Goal: Transaction & Acquisition: Book appointment/travel/reservation

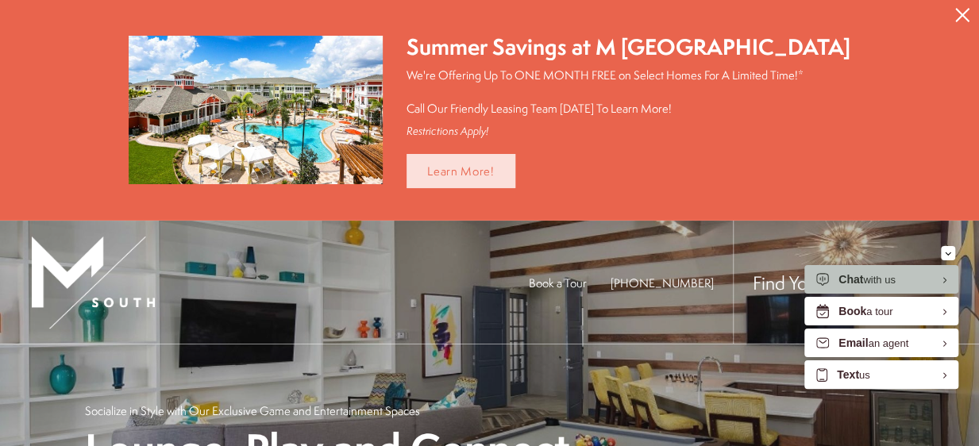
click at [486, 171] on link "Learn More!" at bounding box center [460, 171] width 109 height 34
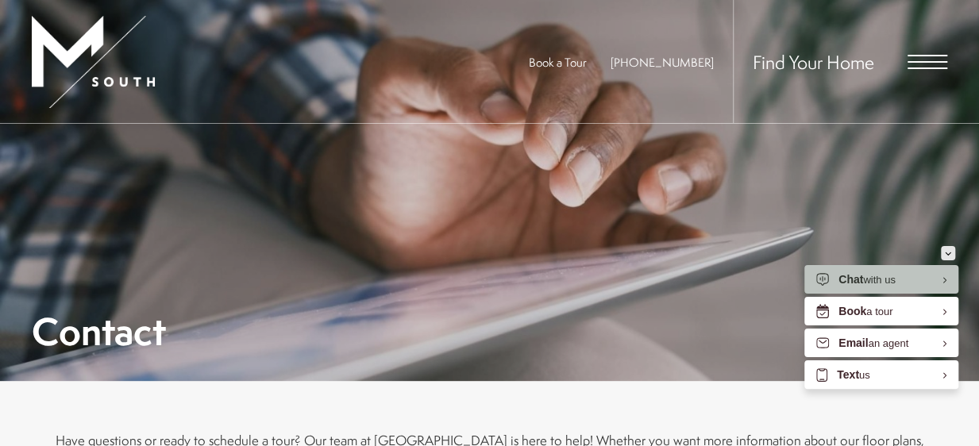
click at [950, 250] on div "Minimize" at bounding box center [948, 253] width 6 height 14
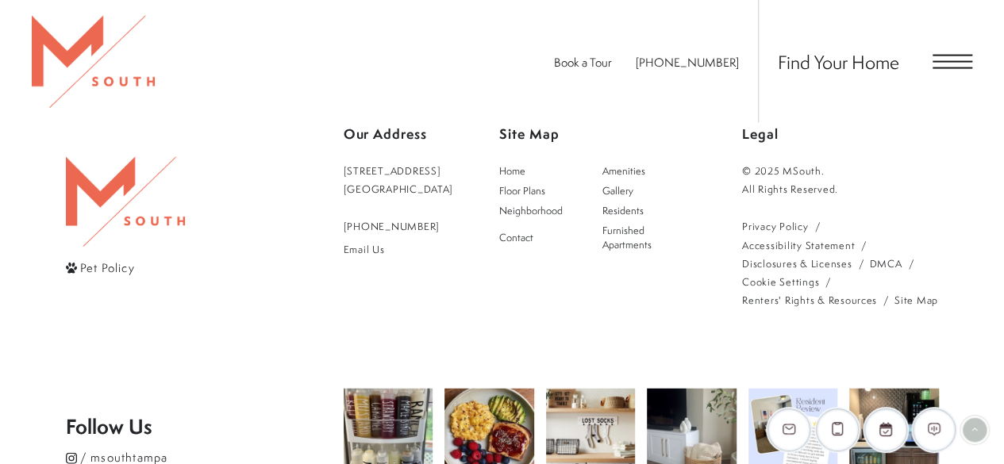
scroll to position [1743, 0]
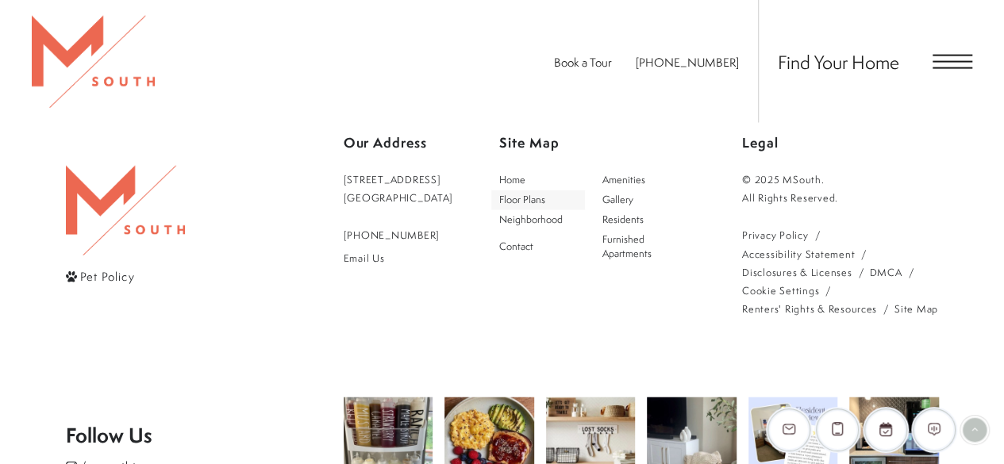
click at [543, 193] on span "Floor Plans" at bounding box center [522, 199] width 46 height 13
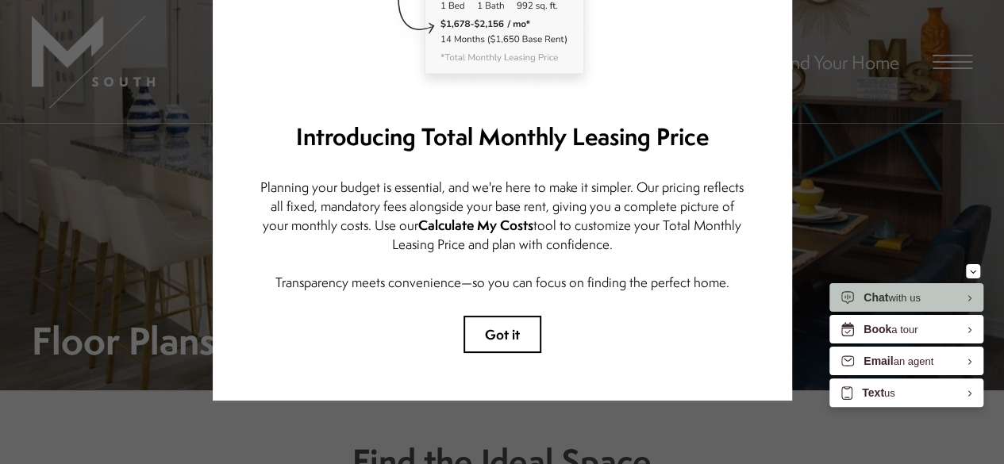
scroll to position [267, 0]
click at [504, 316] on button "Got it" at bounding box center [503, 334] width 78 height 37
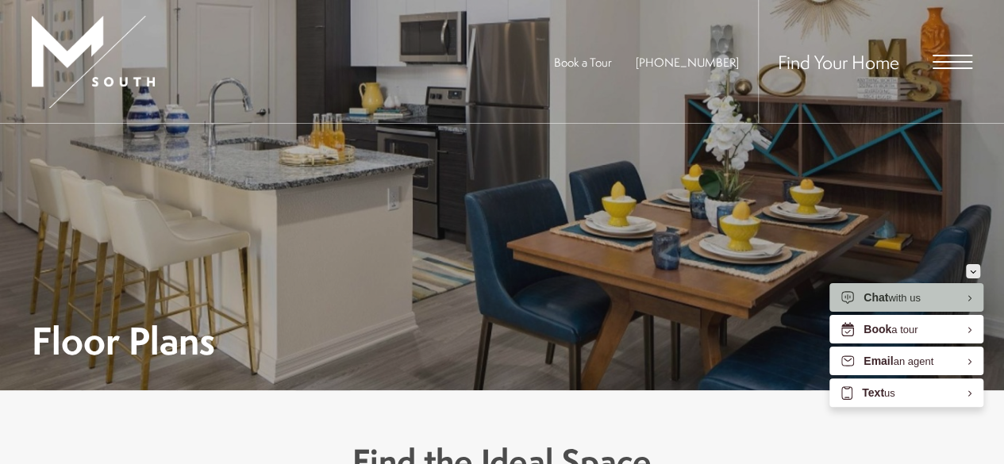
click at [970, 271] on icon "Minimize" at bounding box center [973, 272] width 6 height 4
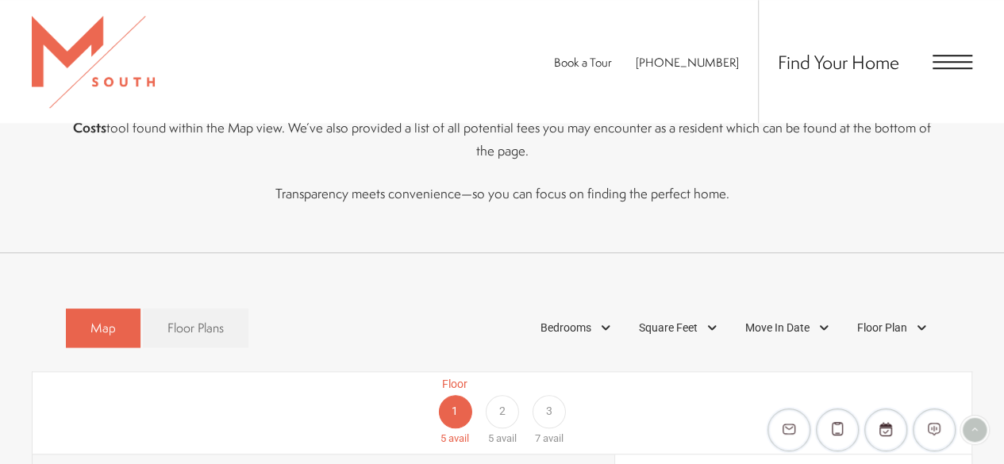
scroll to position [649, 0]
click at [197, 320] on span "Floor Plans" at bounding box center [196, 329] width 56 height 18
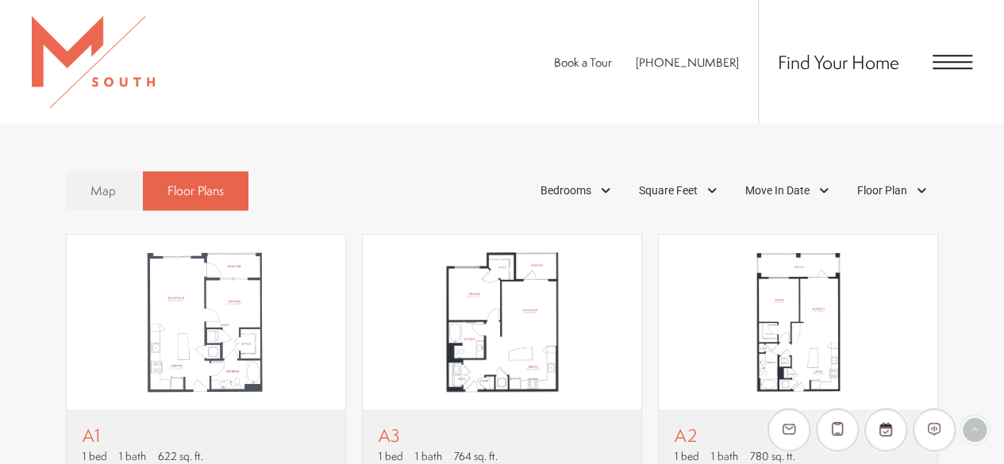
scroll to position [786, 0]
click at [722, 317] on img "View floor plan A2" at bounding box center [798, 323] width 279 height 175
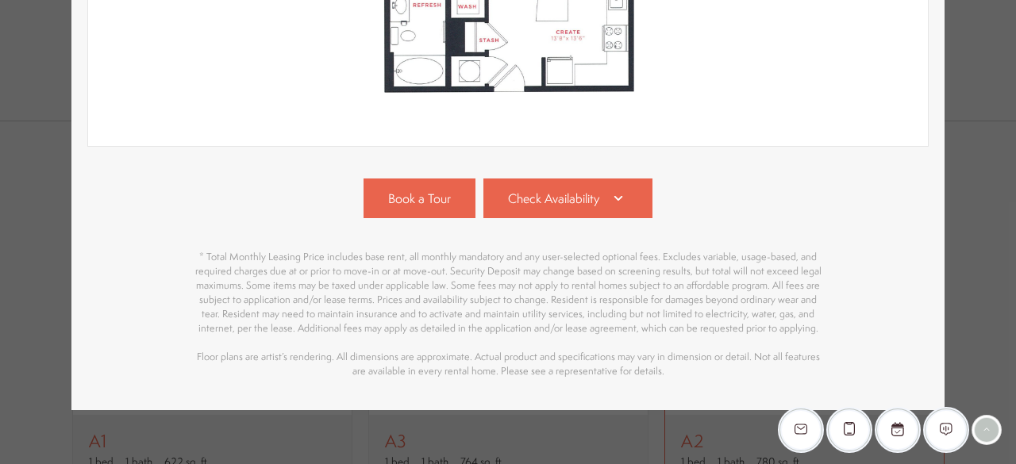
scroll to position [580, 0]
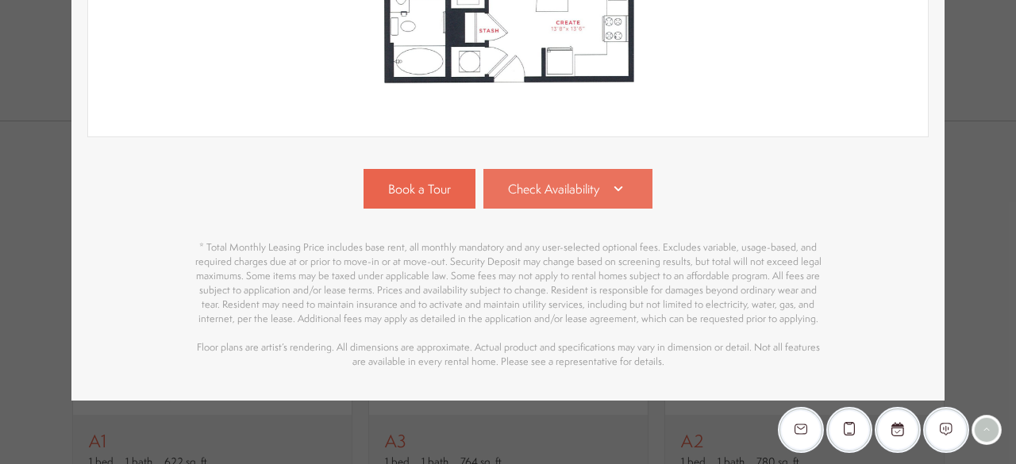
click at [562, 183] on span "Check Availability" at bounding box center [553, 189] width 91 height 18
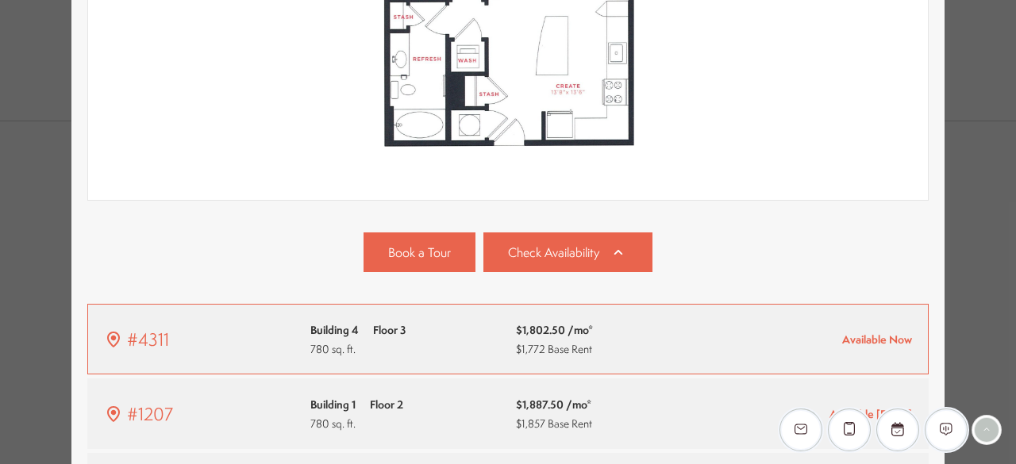
scroll to position [487, 0]
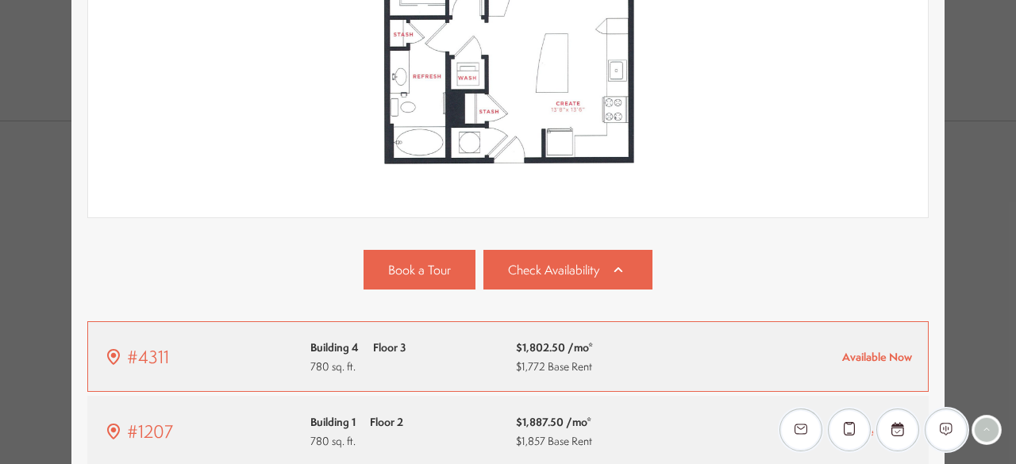
click at [430, 342] on div "Building 4 Floor 3 780 sq. ft." at bounding box center [405, 356] width 191 height 37
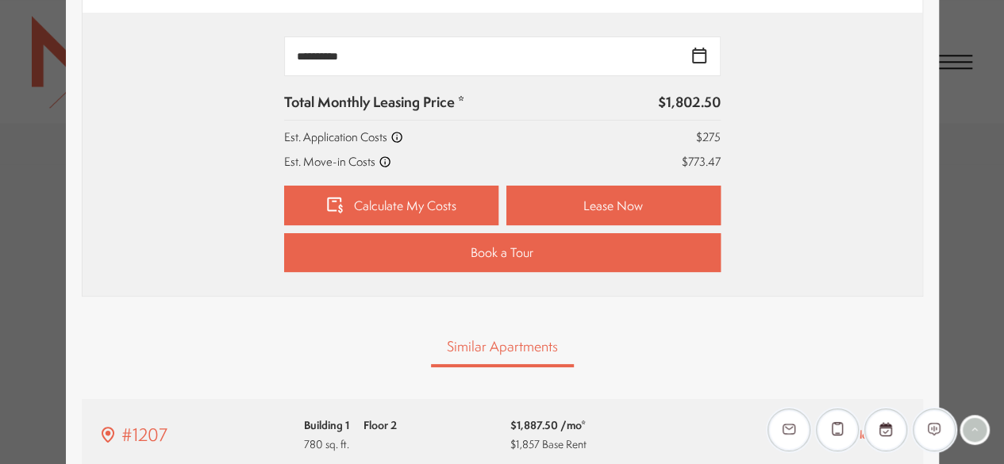
scroll to position [718, 0]
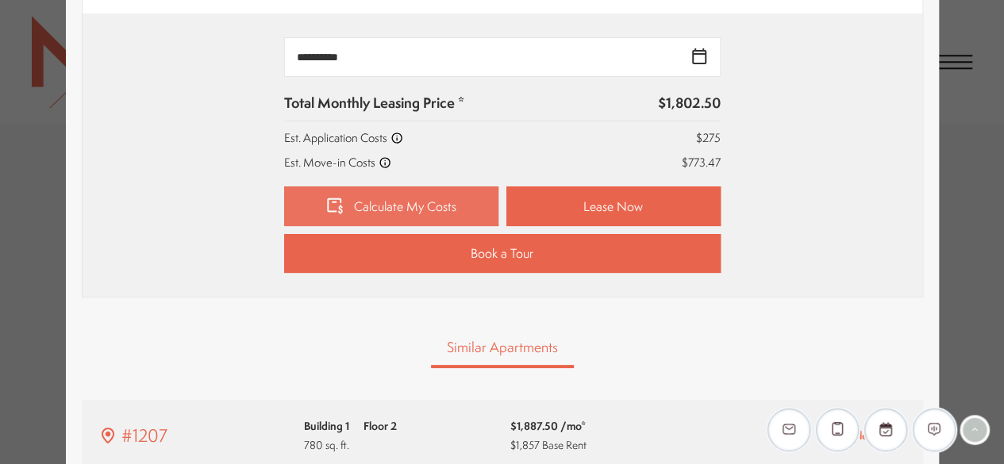
click at [391, 210] on link "Calculate My Costs" at bounding box center [391, 207] width 214 height 40
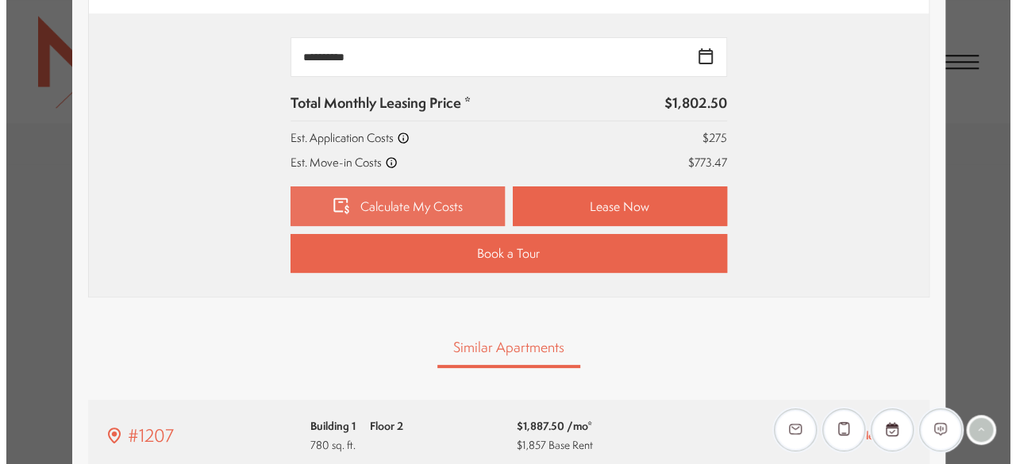
scroll to position [0, 0]
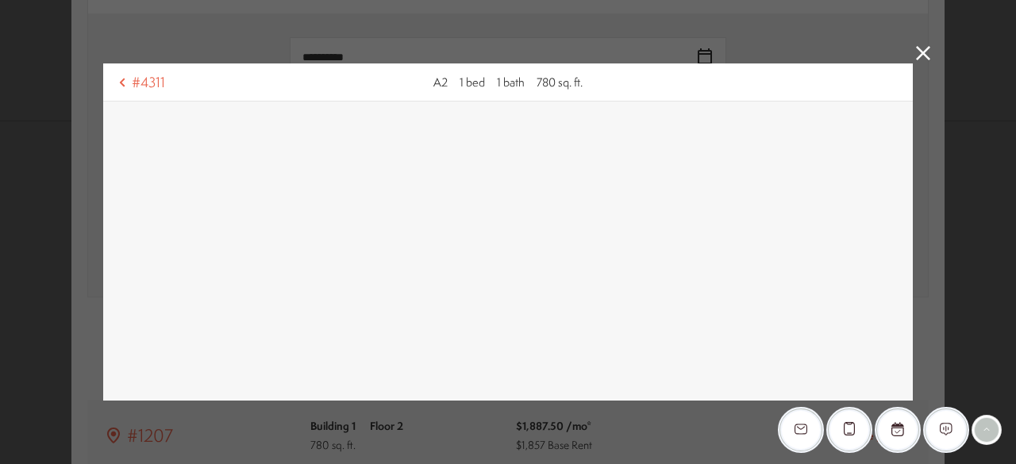
click at [920, 52] on icon at bounding box center [923, 53] width 14 height 14
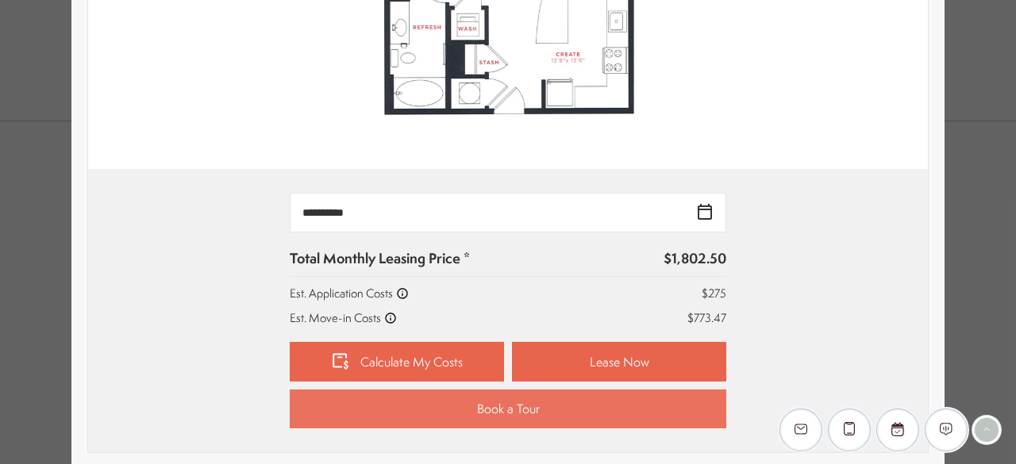
scroll to position [562, 0]
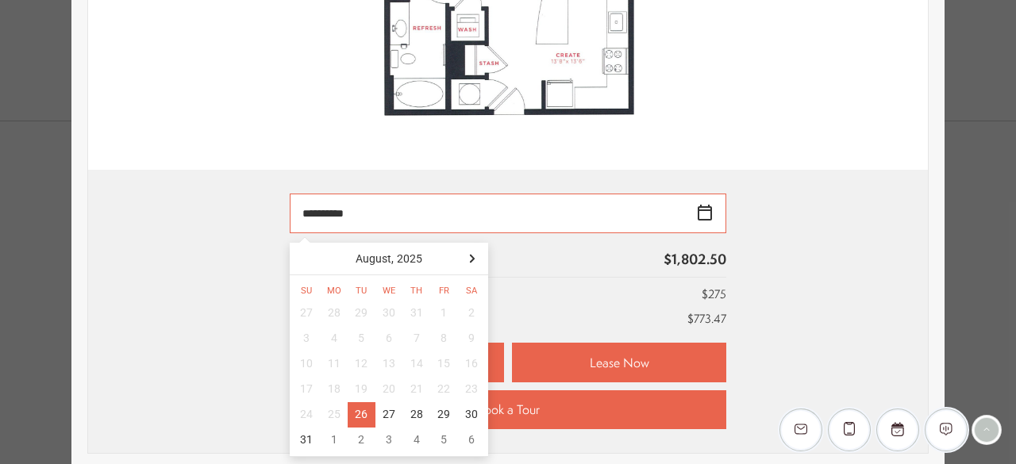
click at [696, 216] on input "**********" at bounding box center [508, 214] width 437 height 40
click at [466, 260] on div at bounding box center [472, 258] width 25 height 25
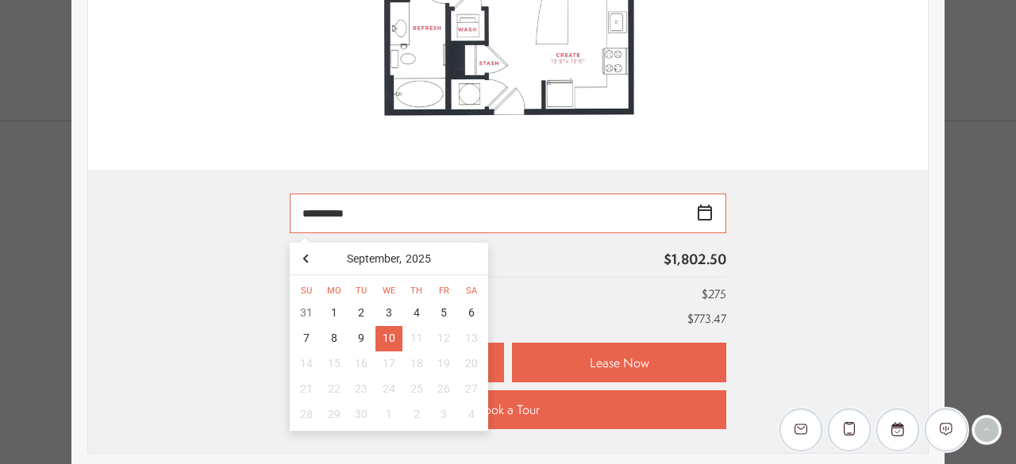
click at [387, 339] on div "10" at bounding box center [390, 338] width 28 height 25
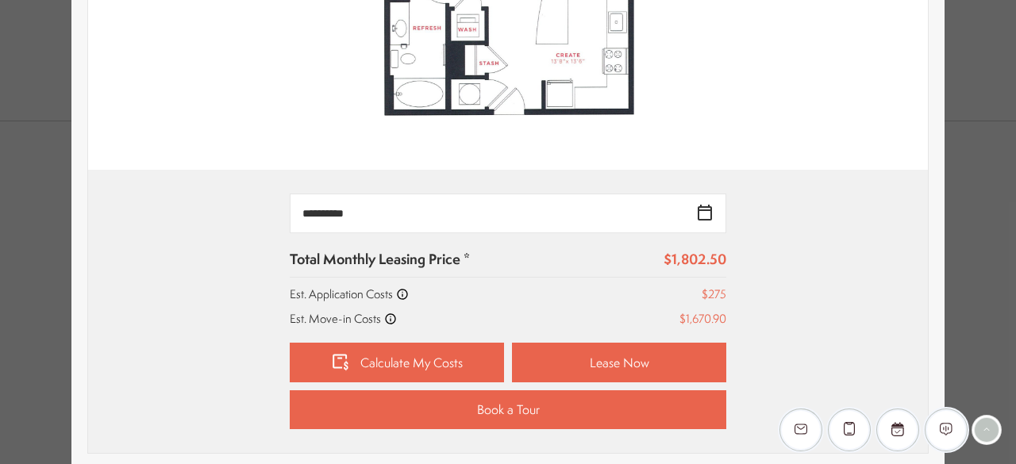
type input "**********"
click at [430, 308] on div "Total Monthly Leasing Price * $1,802.50 Est. Application Costs $275 Est. Move-i…" at bounding box center [508, 288] width 437 height 78
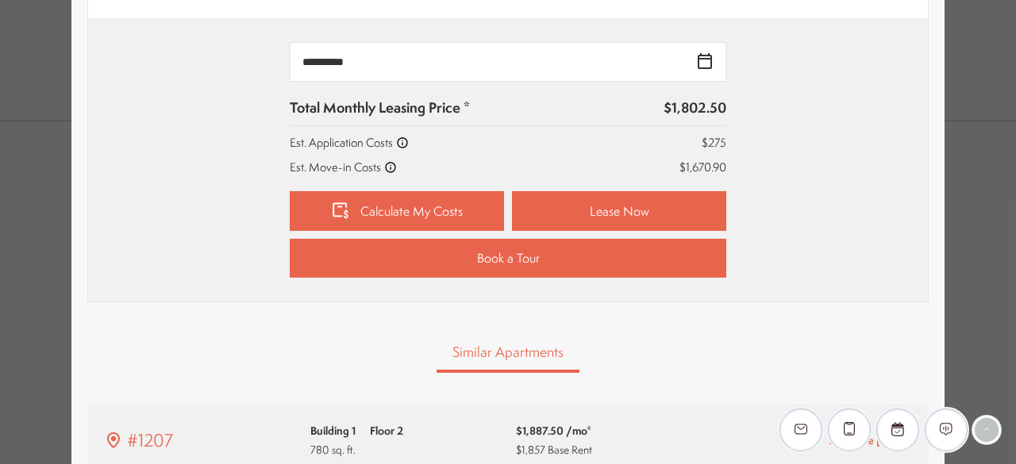
scroll to position [703, 0]
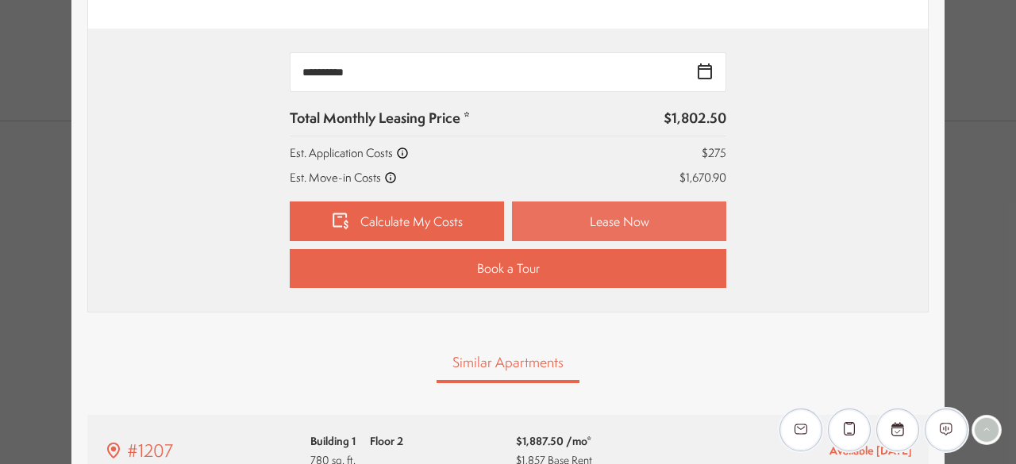
click at [568, 204] on link "Lease Now" at bounding box center [619, 222] width 214 height 40
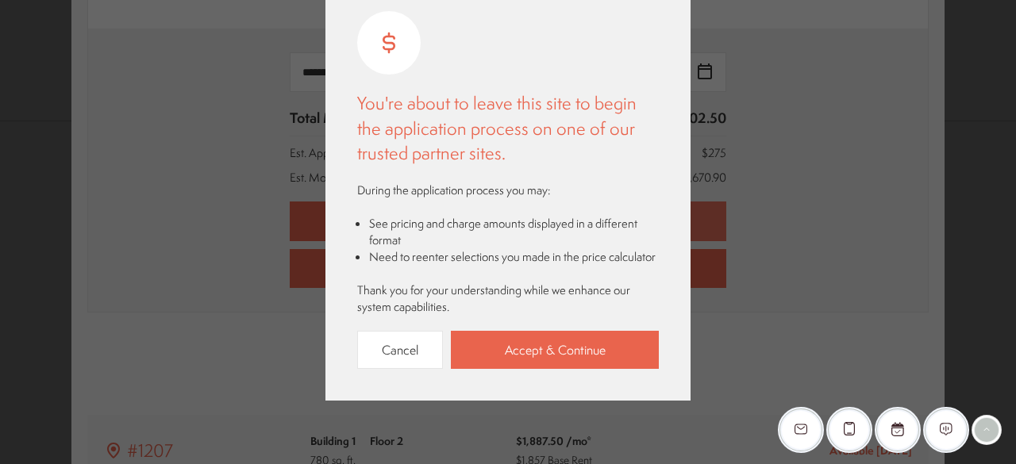
scroll to position [95, 0]
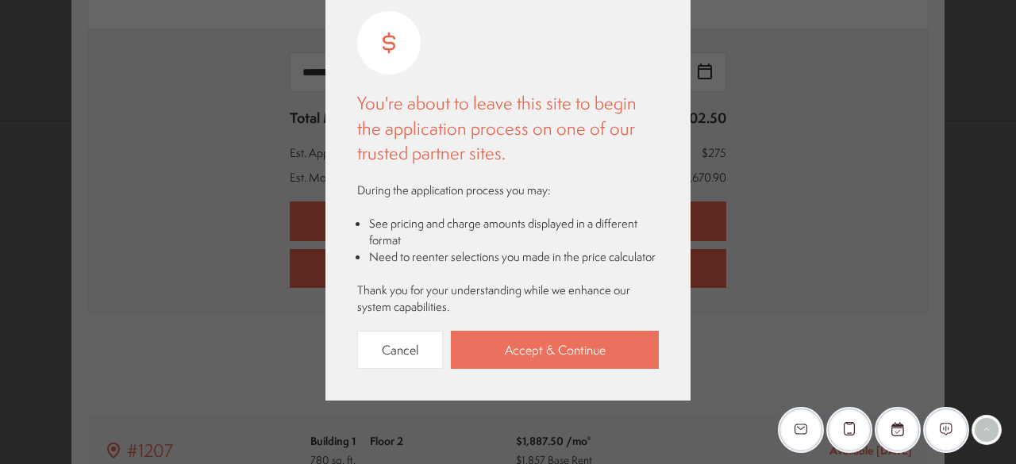
click at [546, 333] on link "Accept & Continue" at bounding box center [555, 350] width 208 height 39
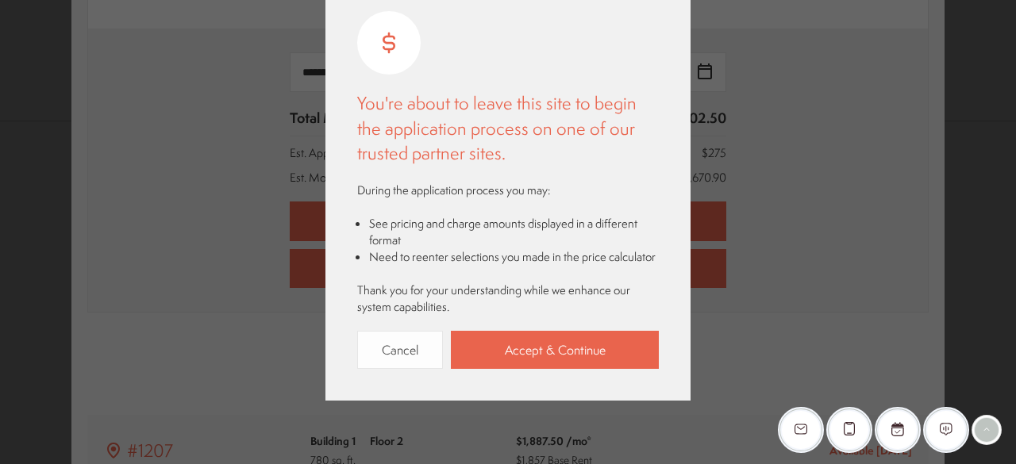
click at [398, 331] on link "Cancel" at bounding box center [400, 350] width 86 height 39
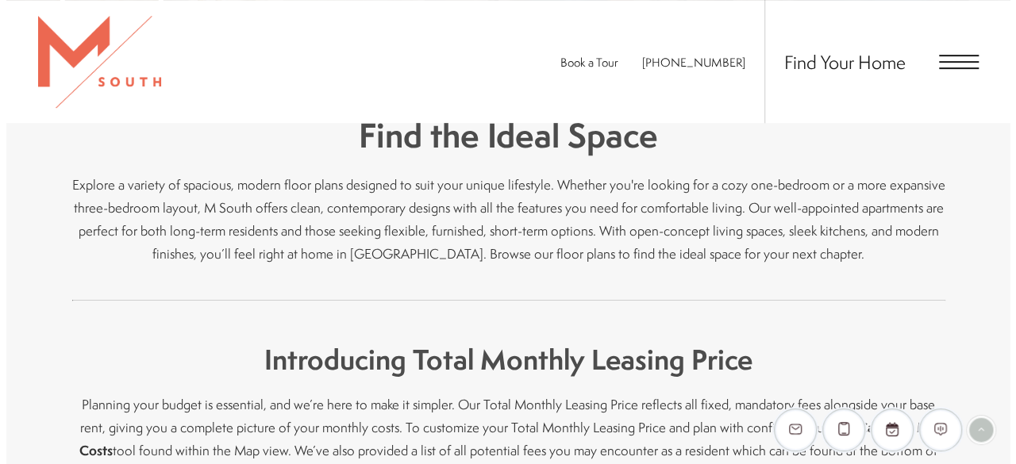
scroll to position [0, 0]
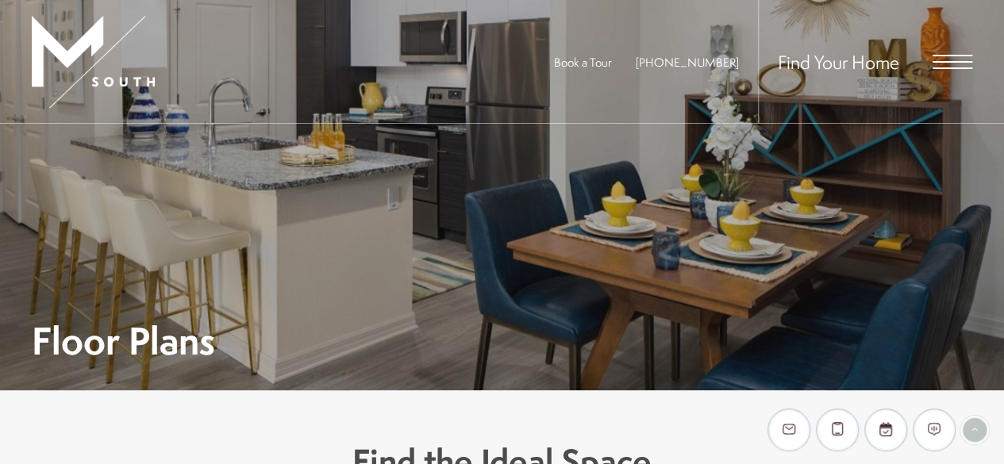
click at [950, 68] on span "Open Menu" at bounding box center [953, 68] width 40 height 2
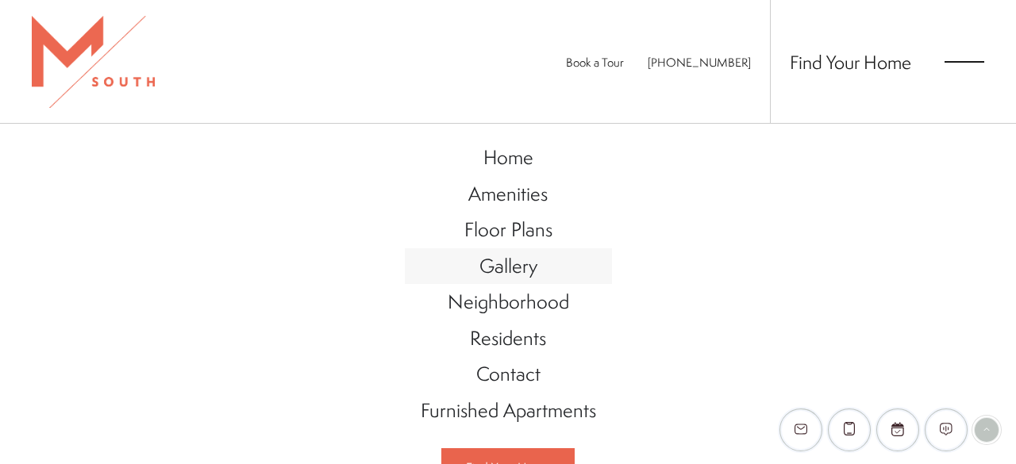
click at [524, 264] on span "Gallery" at bounding box center [509, 265] width 58 height 27
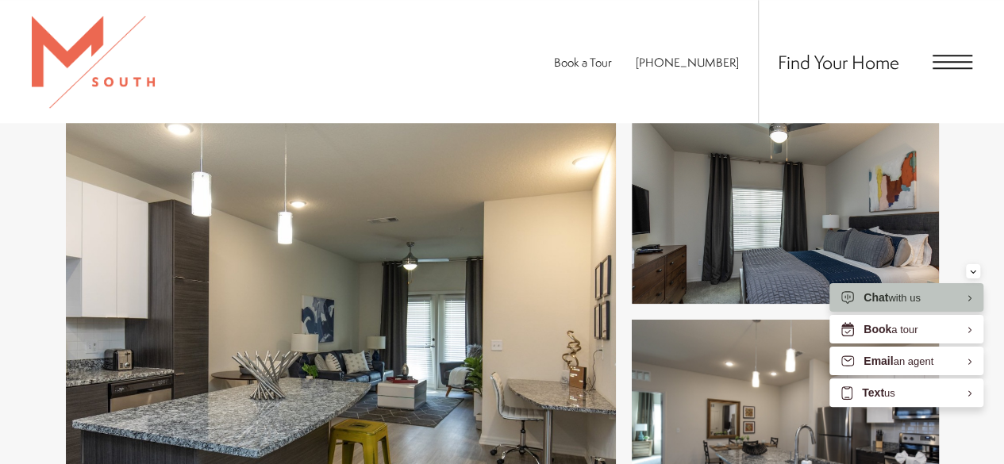
scroll to position [617, 0]
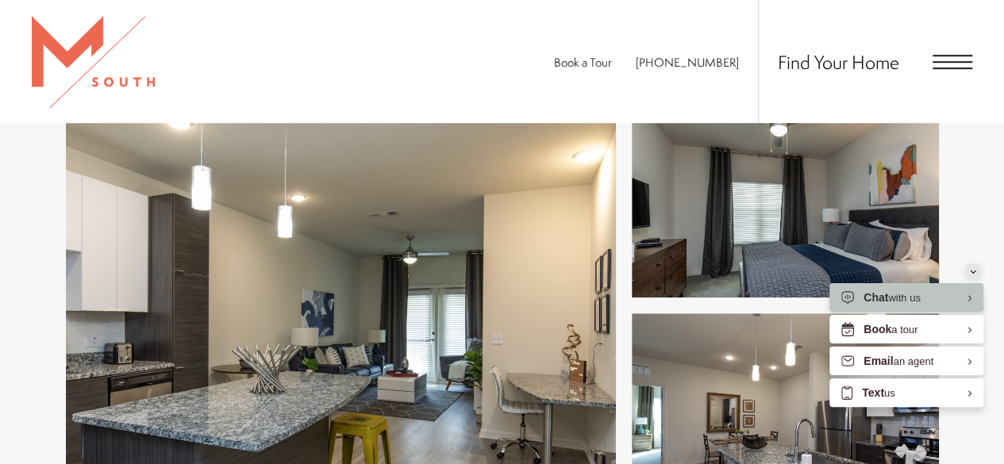
click at [969, 268] on button "Minimize" at bounding box center [973, 271] width 14 height 14
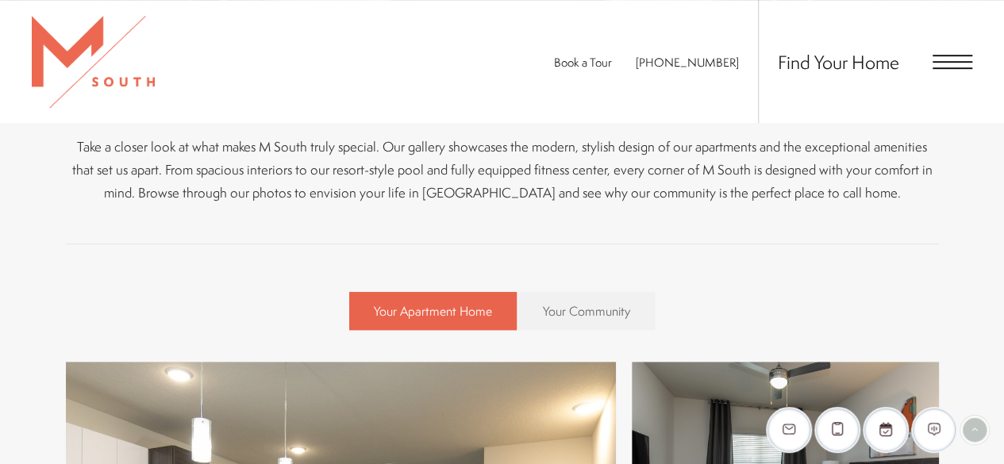
scroll to position [367, 0]
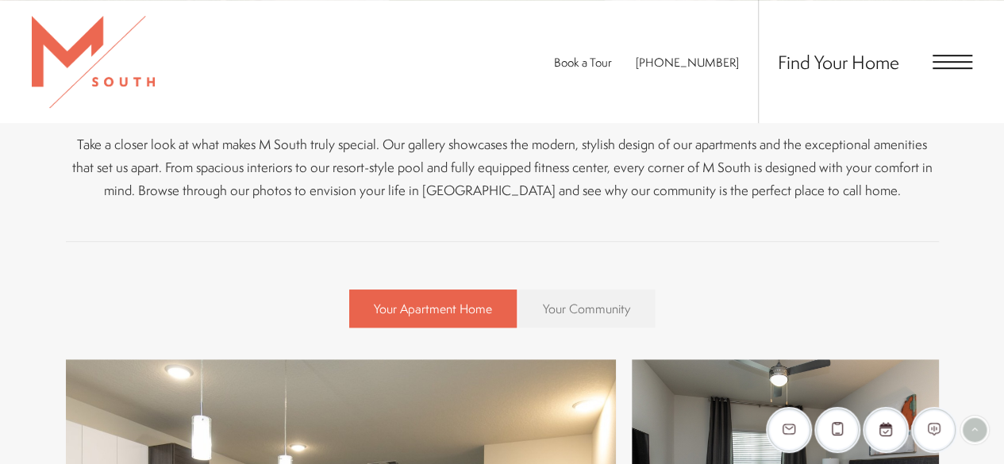
click at [584, 306] on span "Your Community" at bounding box center [586, 308] width 87 height 17
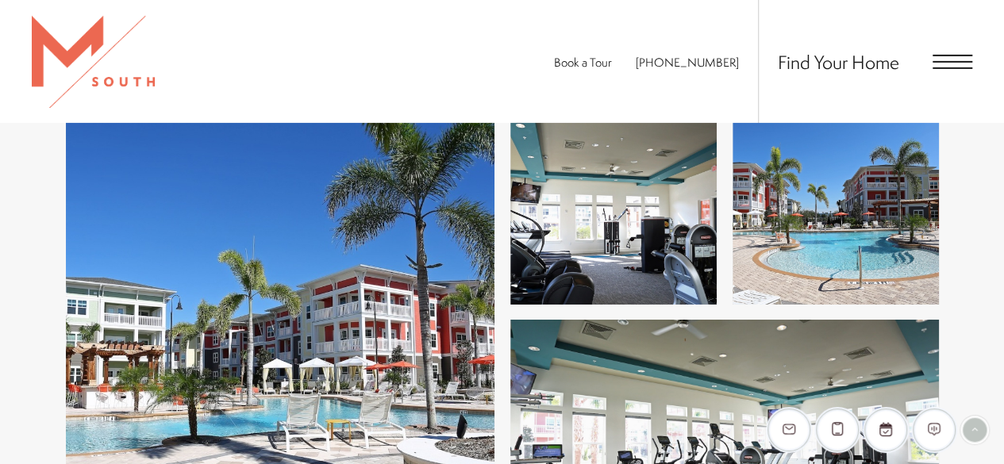
scroll to position [2579, 0]
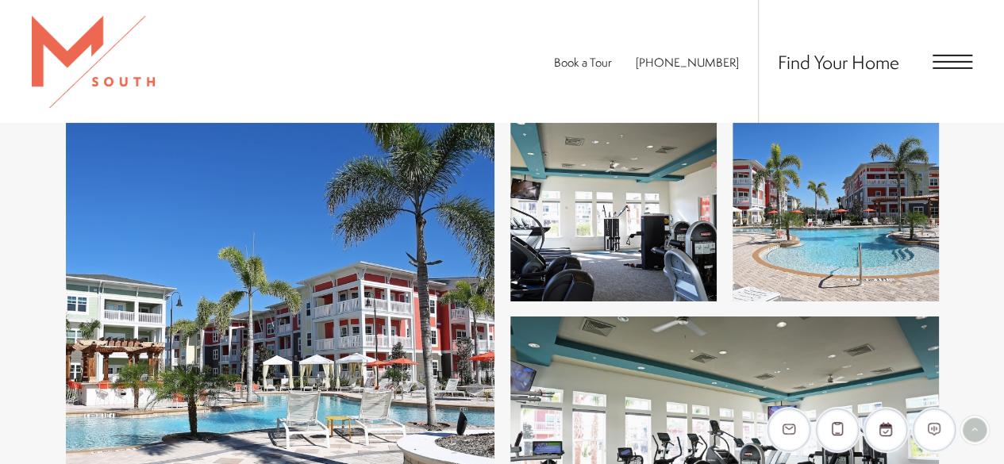
click at [611, 215] on img at bounding box center [613, 197] width 206 height 209
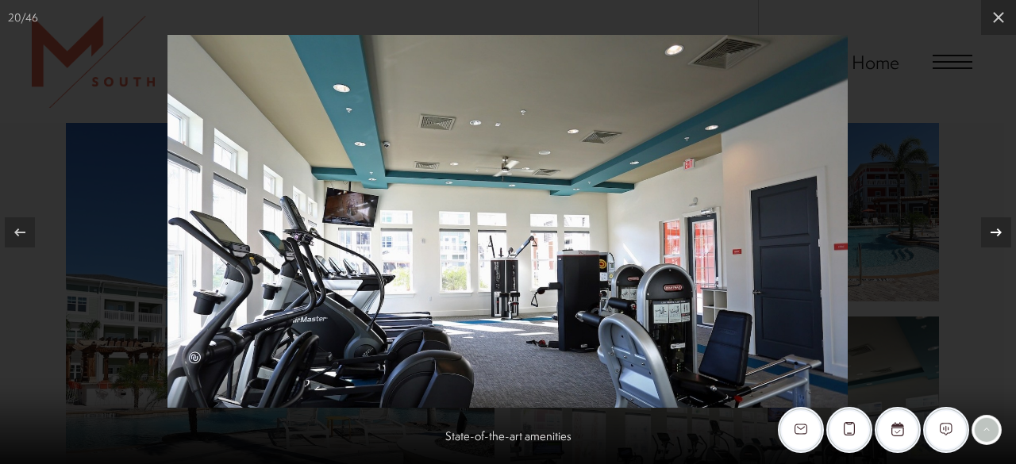
click at [1000, 234] on icon at bounding box center [996, 232] width 19 height 19
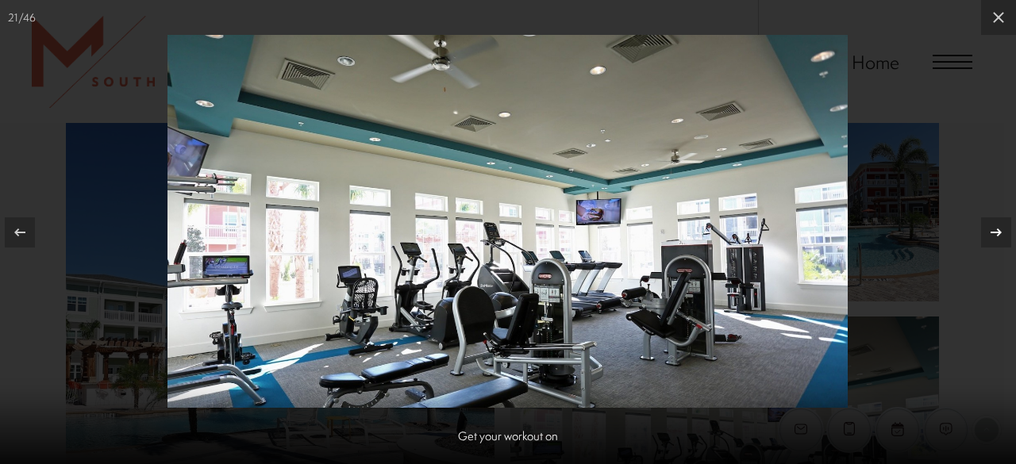
click at [1000, 234] on icon at bounding box center [996, 232] width 19 height 19
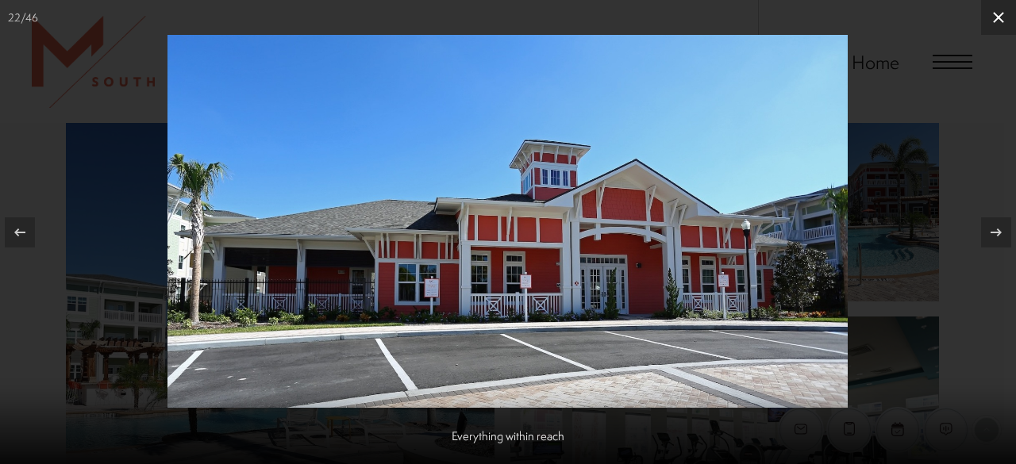
click at [1000, 21] on icon at bounding box center [998, 17] width 19 height 19
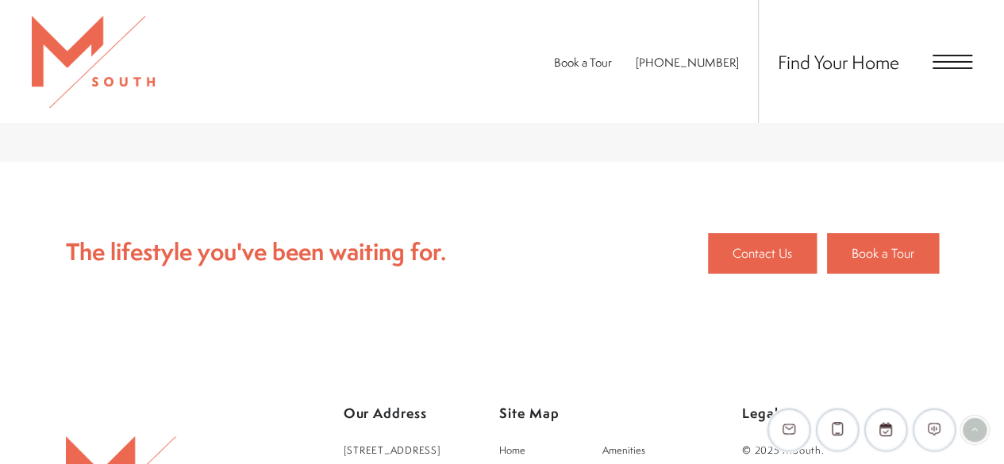
scroll to position [5830, 0]
